Goal: Information Seeking & Learning: Learn about a topic

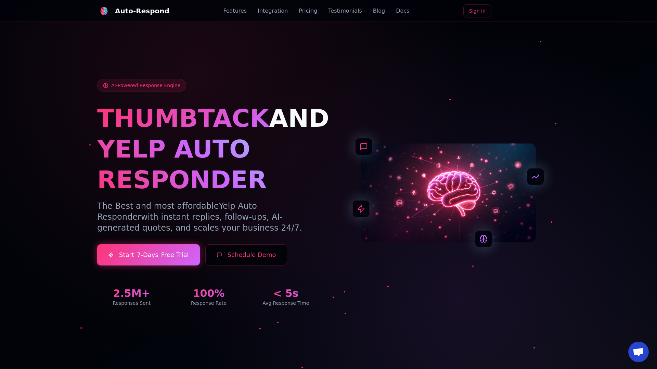
click at [373, 11] on link "Blog" at bounding box center [379, 11] width 12 height 8
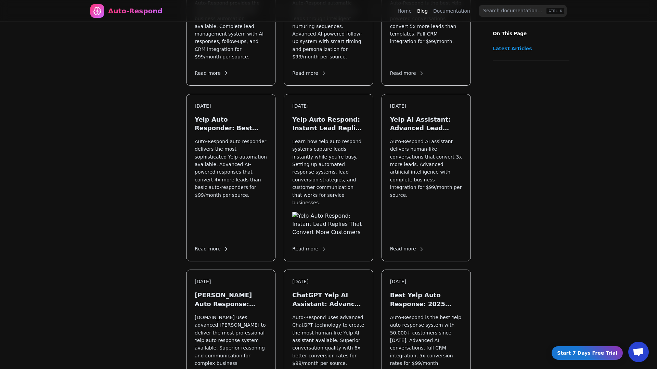
scroll to position [826, 0]
